Goal: Find specific page/section: Find specific page/section

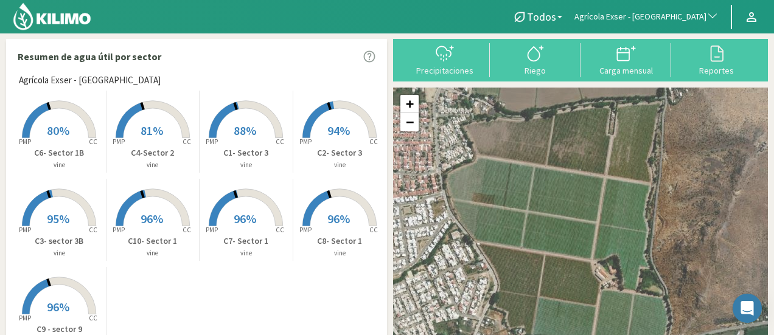
click at [688, 18] on span "Agrícola Exser - [GEOGRAPHIC_DATA]" at bounding box center [641, 17] width 132 height 12
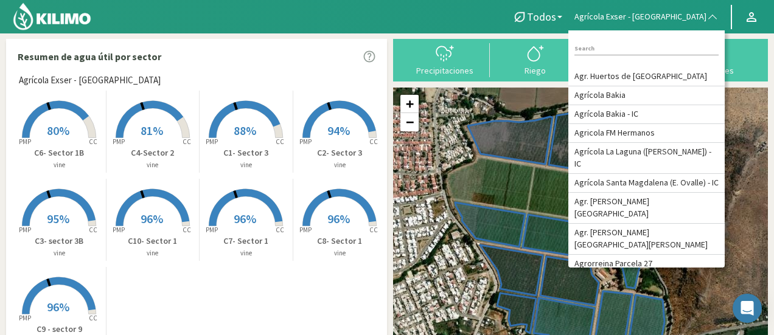
click at [635, 46] on input at bounding box center [647, 49] width 144 height 13
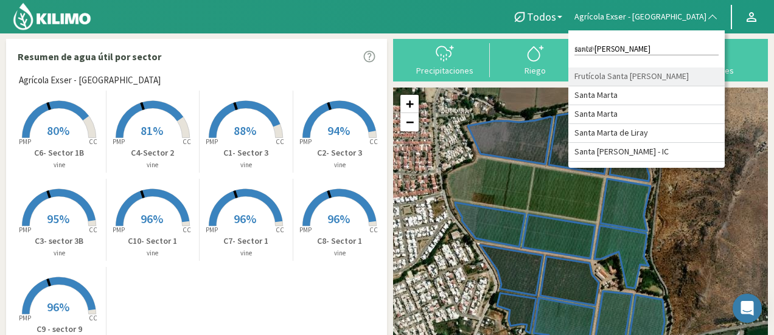
type input "santa marta"
click at [672, 82] on li "Frutícola Santa [PERSON_NAME]" at bounding box center [646, 77] width 156 height 19
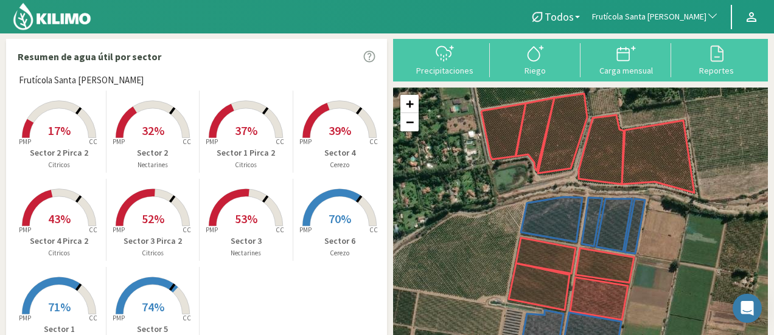
click at [61, 115] on rect at bounding box center [58, 139] width 97 height 97
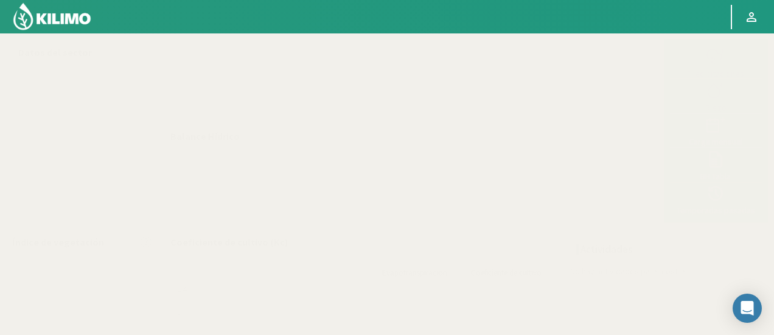
select select "115: Object"
select select "3: Object"
